Goal: Information Seeking & Learning: Check status

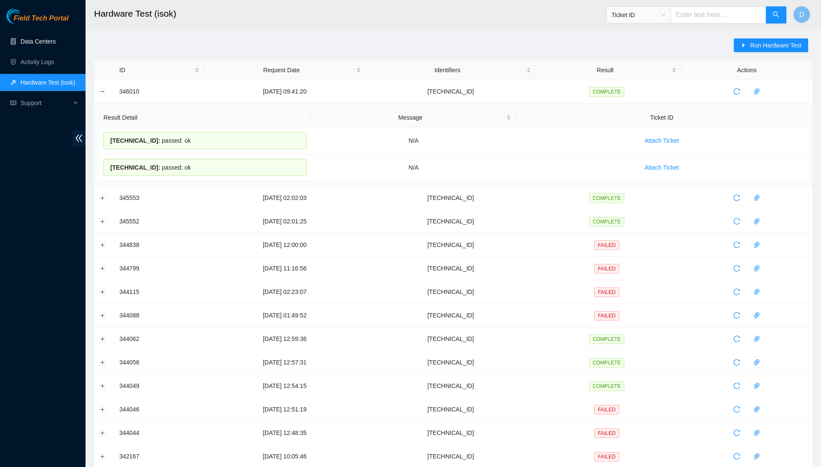
click at [56, 38] on link "Data Centers" at bounding box center [38, 41] width 35 height 7
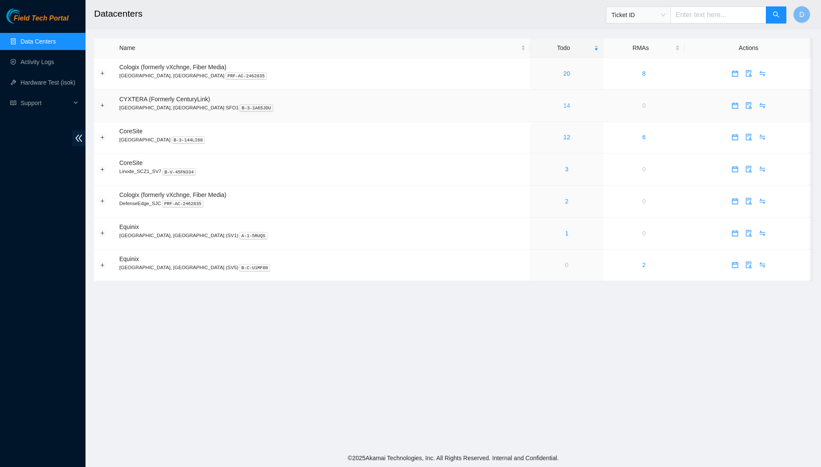
click at [563, 103] on link "14" at bounding box center [566, 105] width 7 height 7
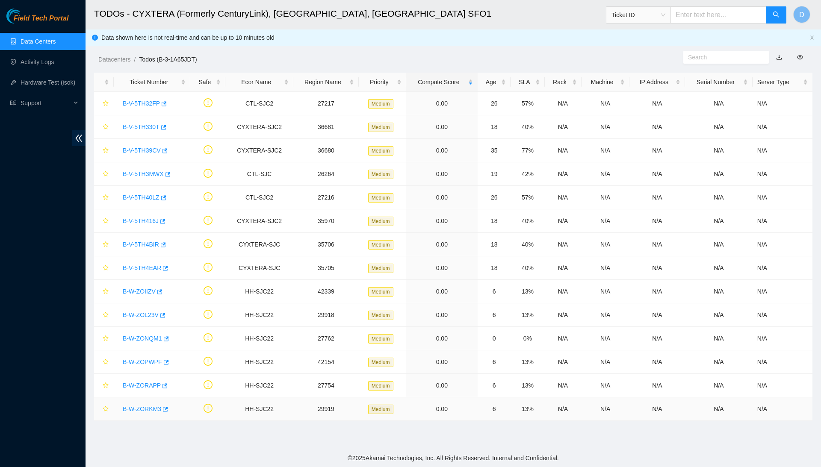
click at [151, 410] on link "B-W-ZORKM3" at bounding box center [142, 409] width 38 height 7
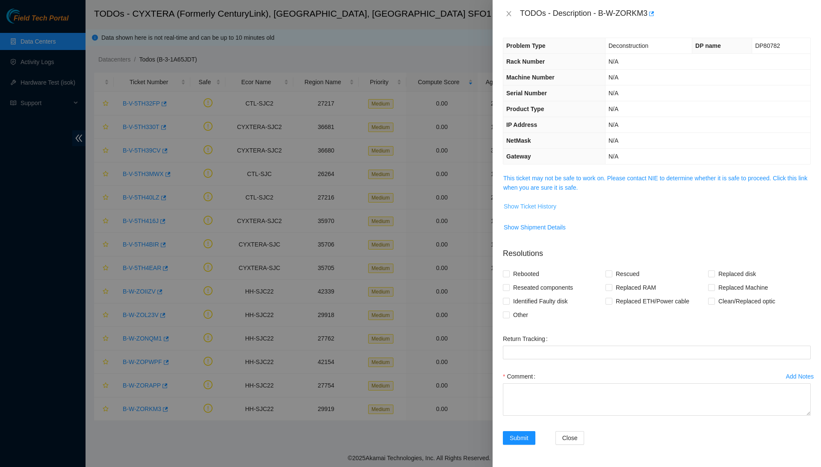
click at [546, 206] on span "Show Ticket History" at bounding box center [530, 206] width 53 height 9
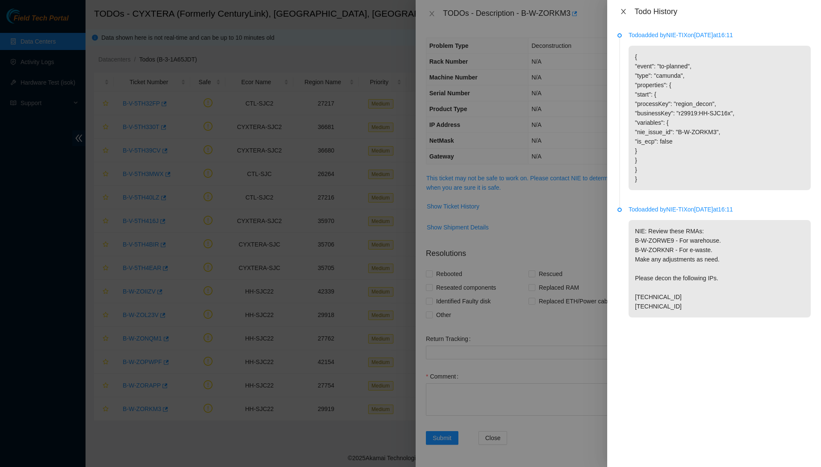
click at [623, 15] on button "Close" at bounding box center [623, 12] width 12 height 8
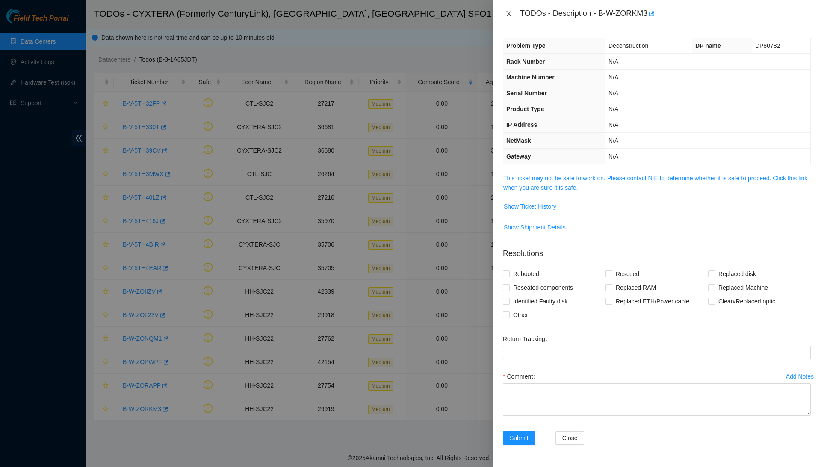
click at [508, 18] on button "Close" at bounding box center [509, 14] width 12 height 8
